Goal: Navigation & Orientation: Understand site structure

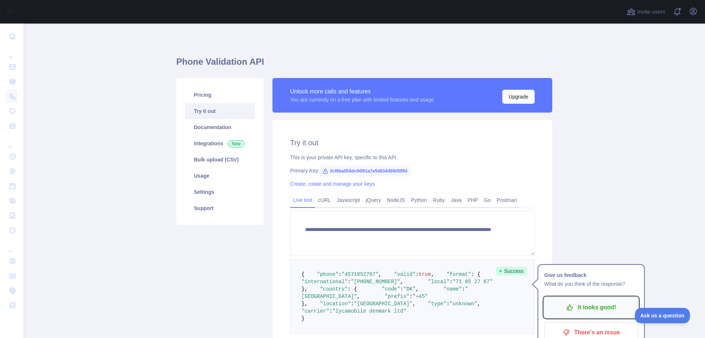
drag, startPoint x: 0, startPoint y: 0, endPoint x: 588, endPoint y: 220, distance: 627.7
click at [588, 301] on p "It looks good!" at bounding box center [591, 307] width 83 height 12
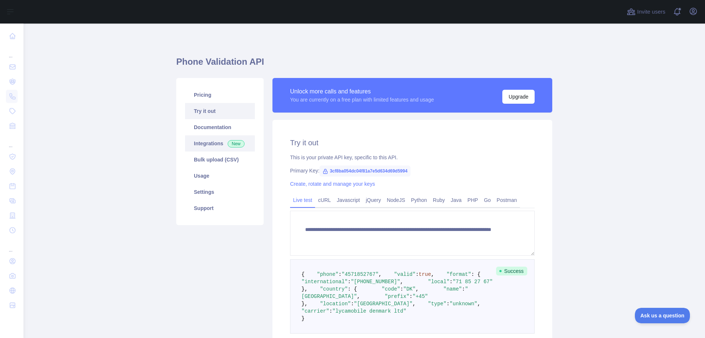
click at [220, 141] on link "Integrations New" at bounding box center [220, 143] width 70 height 16
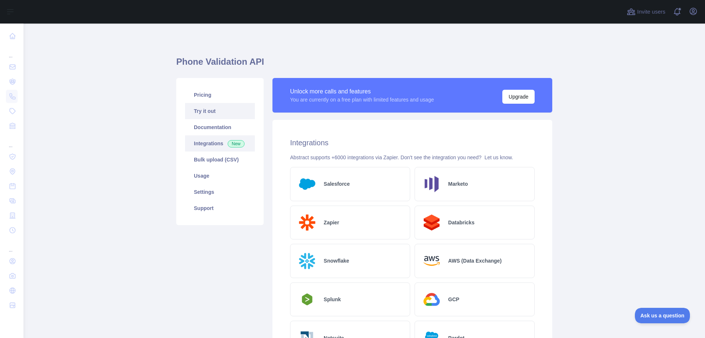
click at [210, 110] on link "Try it out" at bounding box center [220, 111] width 70 height 16
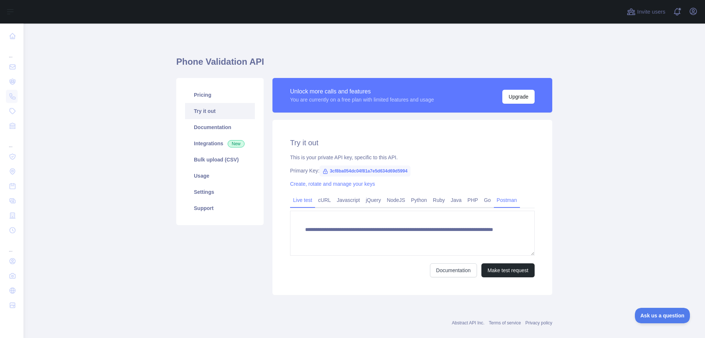
click at [502, 199] on link "Postman" at bounding box center [507, 200] width 26 height 12
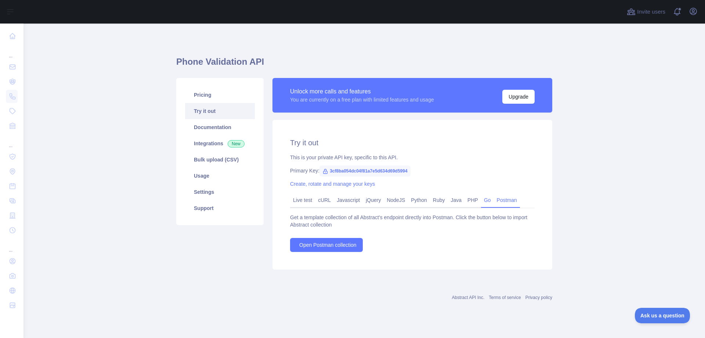
click at [486, 202] on link "Go" at bounding box center [487, 200] width 13 height 12
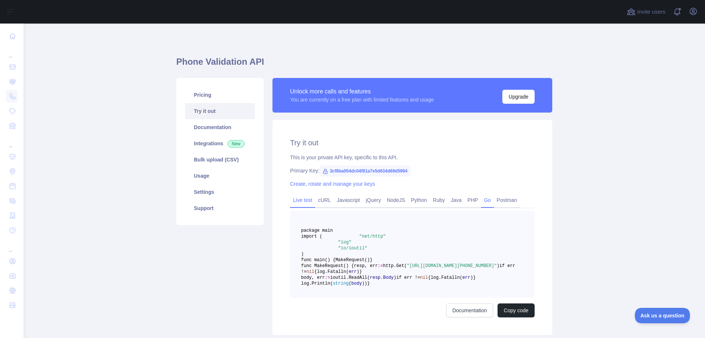
click at [301, 200] on link "Live test" at bounding box center [302, 200] width 25 height 12
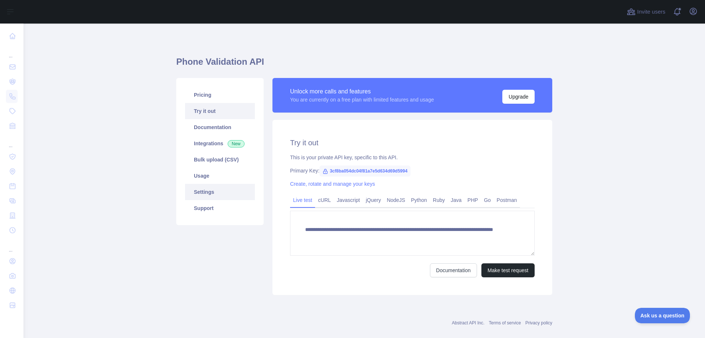
click at [212, 190] on link "Settings" at bounding box center [220, 192] width 70 height 16
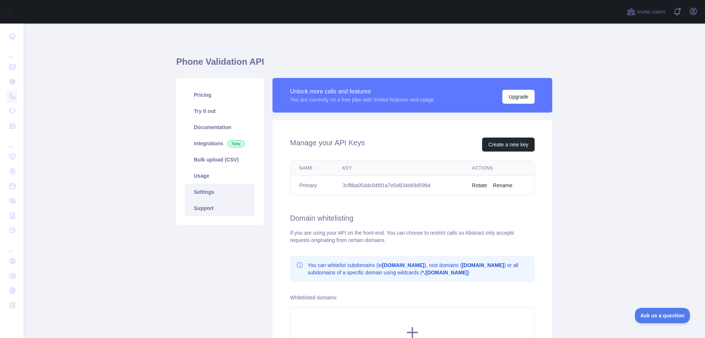
click at [214, 206] on link "Support" at bounding box center [220, 208] width 70 height 16
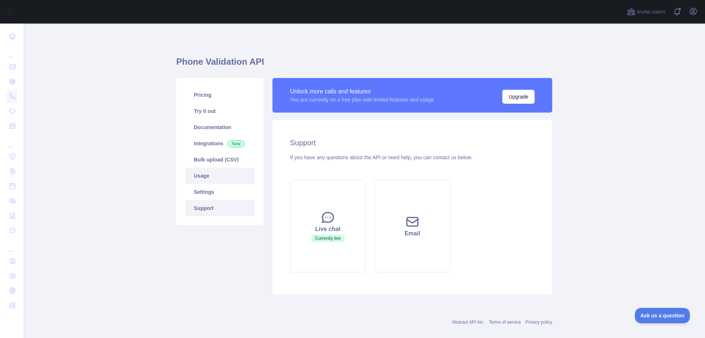
click at [203, 177] on link "Usage" at bounding box center [220, 176] width 70 height 16
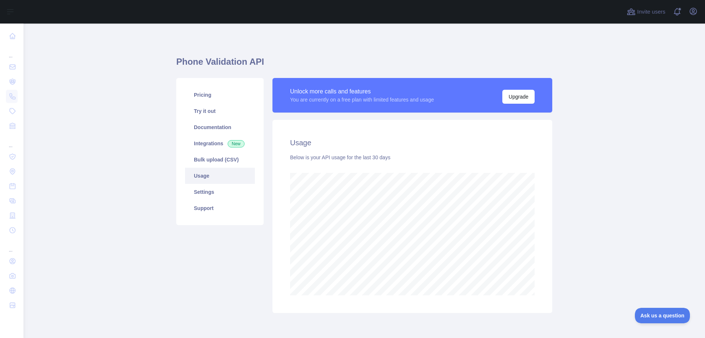
scroll to position [314, 676]
click at [249, 160] on link "Bulk upload (CSV)" at bounding box center [220, 159] width 70 height 16
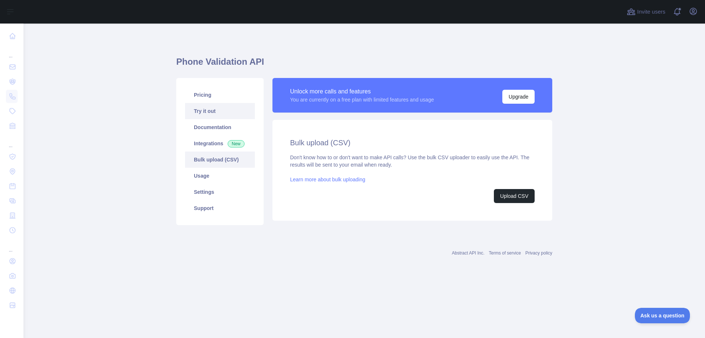
click at [232, 109] on link "Try it out" at bounding box center [220, 111] width 70 height 16
